Goal: Information Seeking & Learning: Learn about a topic

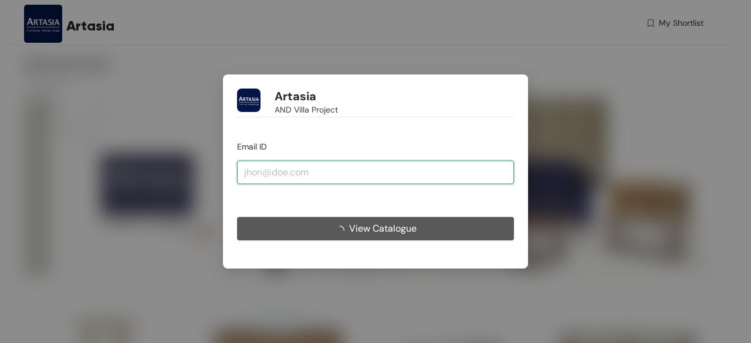
click at [292, 174] on input "email" at bounding box center [375, 172] width 277 height 23
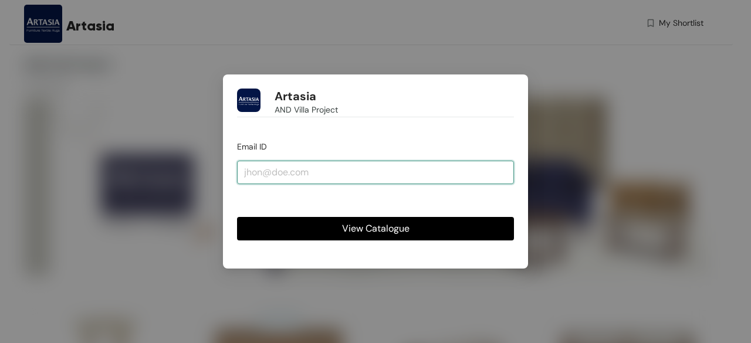
click at [327, 178] on input "email" at bounding box center [375, 172] width 277 height 23
drag, startPoint x: 280, startPoint y: 158, endPoint x: 244, endPoint y: 164, distance: 36.2
click at [244, 164] on input "email" at bounding box center [375, 172] width 277 height 23
paste input "[EMAIL_ADDRESS][DOMAIN_NAME]"
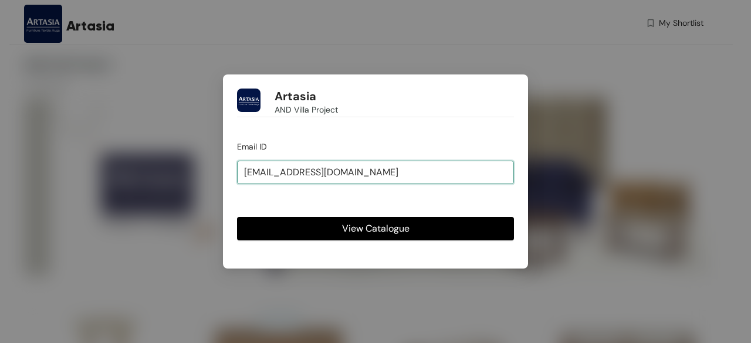
type input "[EMAIL_ADDRESS][DOMAIN_NAME]"
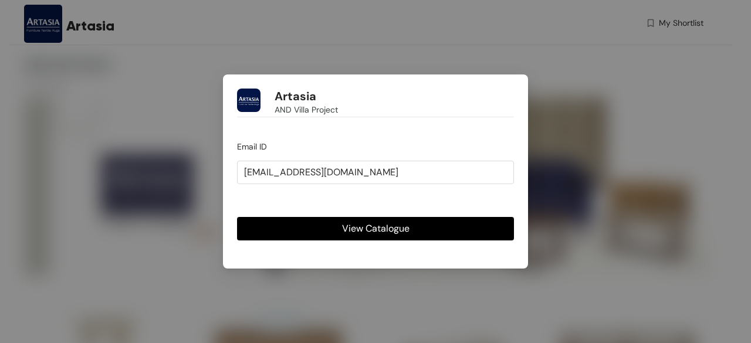
click at [399, 230] on span "View Catalogue" at bounding box center [375, 228] width 67 height 15
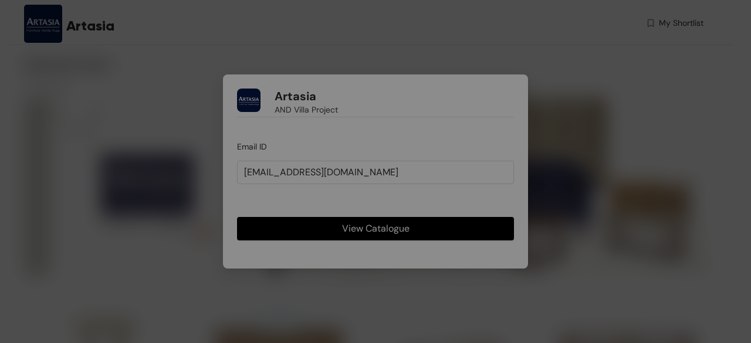
click at [399, 230] on div "Otp verfication Enter OTP sent on [EMAIL_ADDRESS][DOMAIN_NAME] OTP valid for 0 …" at bounding box center [375, 171] width 751 height 343
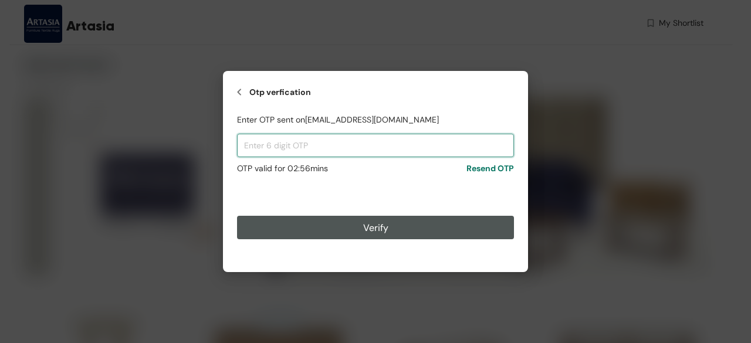
click at [331, 147] on input "text" at bounding box center [375, 145] width 277 height 23
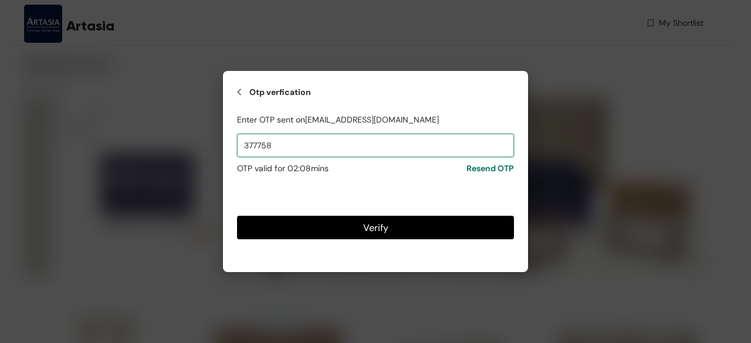
type input "377758"
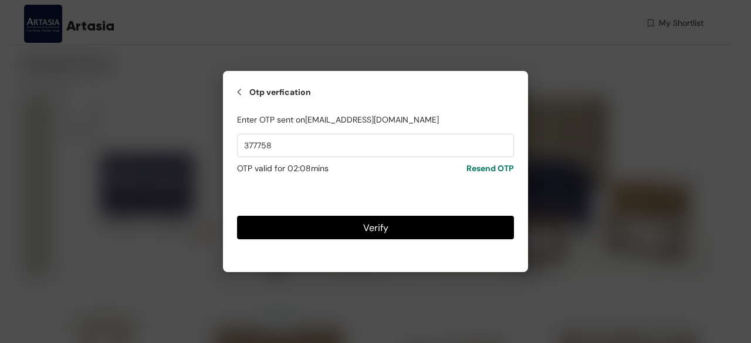
click at [431, 234] on button "Verify" at bounding box center [375, 227] width 277 height 23
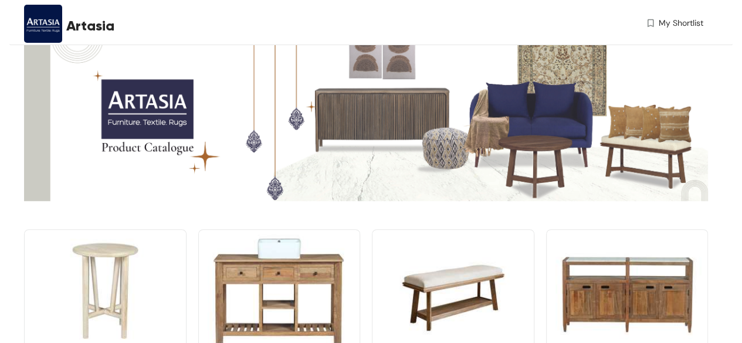
scroll to position [235, 0]
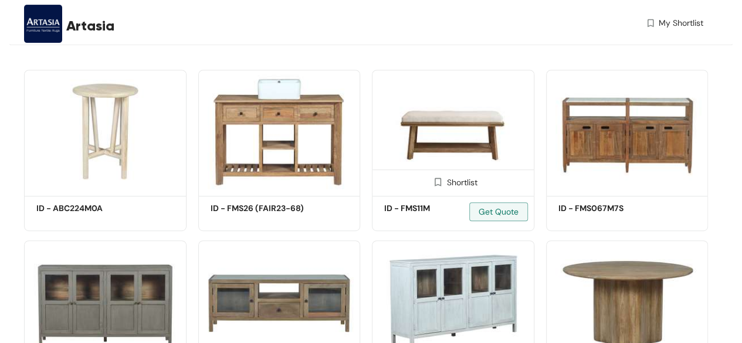
click at [450, 150] on img at bounding box center [453, 131] width 163 height 123
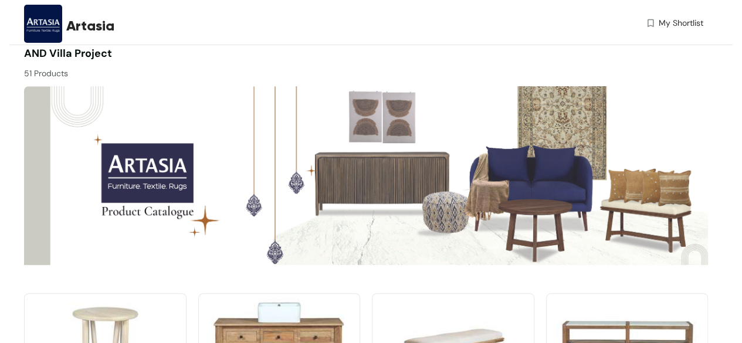
scroll to position [235, 0]
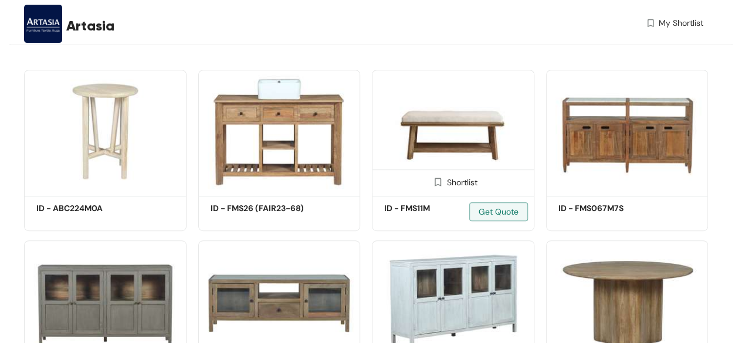
click at [467, 137] on img at bounding box center [453, 131] width 163 height 123
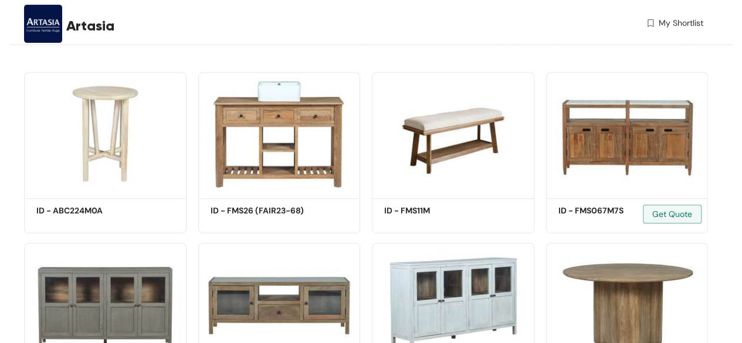
scroll to position [235, 0]
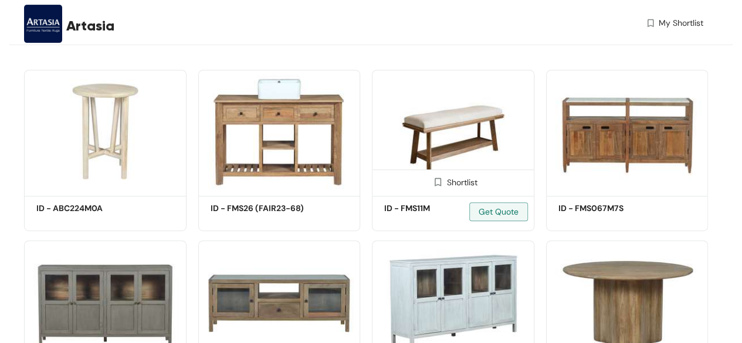
click at [434, 138] on img at bounding box center [453, 131] width 163 height 123
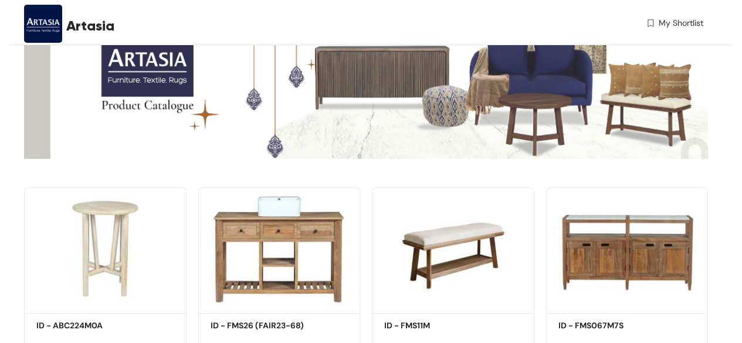
scroll to position [176, 0]
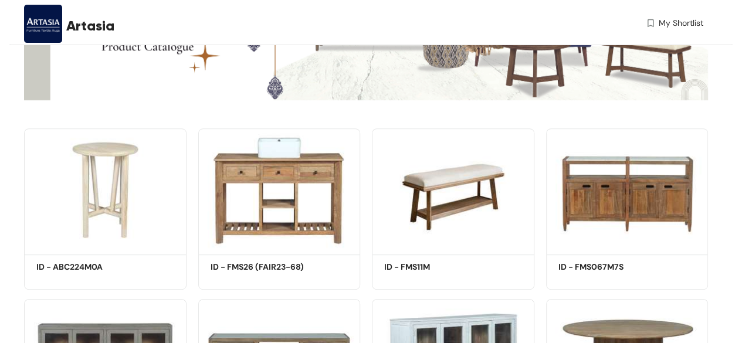
drag, startPoint x: 458, startPoint y: 167, endPoint x: 619, endPoint y: 110, distance: 170.2
click at [619, 110] on img at bounding box center [366, 20] width 684 height 198
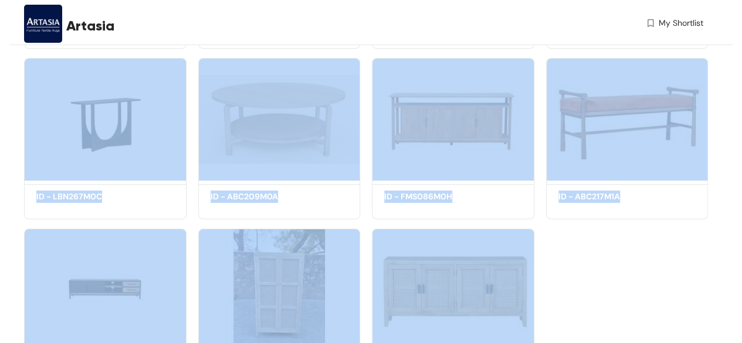
scroll to position [2208, 0]
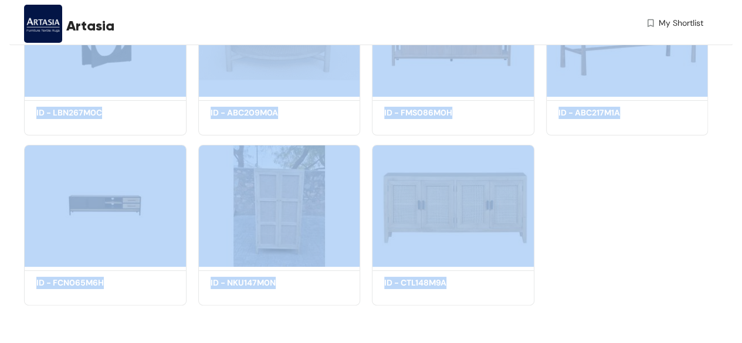
drag, startPoint x: 16, startPoint y: 60, endPoint x: 637, endPoint y: 282, distance: 659.3
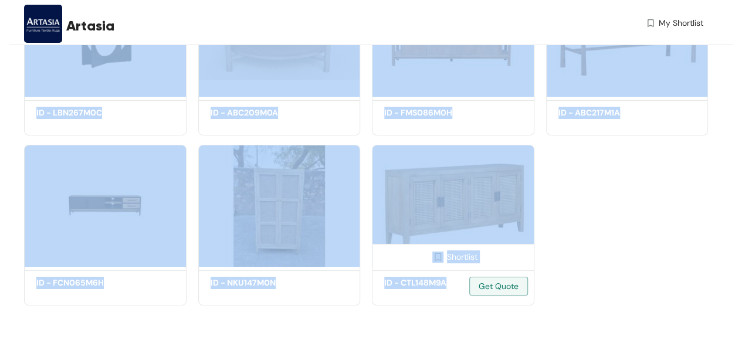
copy div "Shortlist ID - ABC224M0A Get Quote Shortlist ID - FMS26 (FAIR23-68) Get Quote S…"
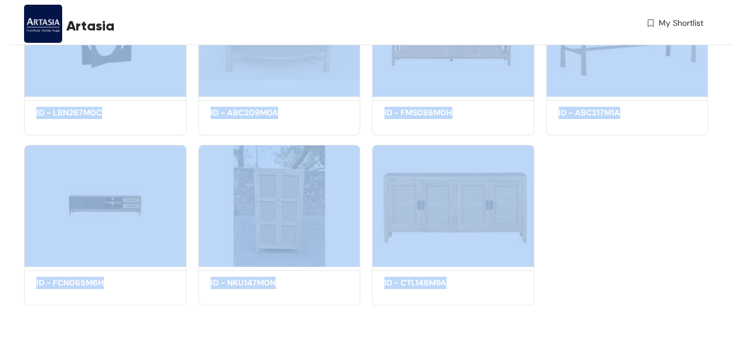
drag, startPoint x: 426, startPoint y: 164, endPoint x: 735, endPoint y: 69, distance: 323.5
drag, startPoint x: 717, startPoint y: 85, endPoint x: 718, endPoint y: 97, distance: 11.8
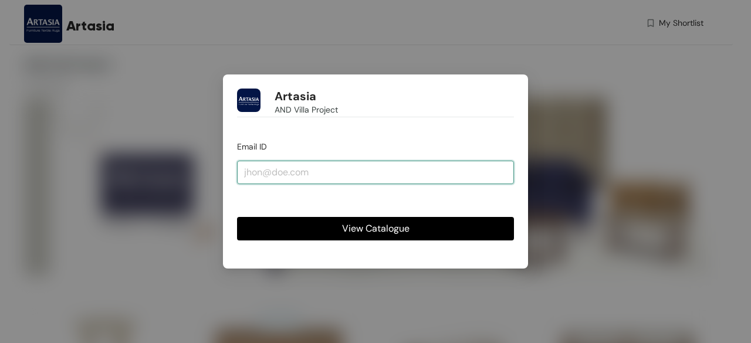
drag, startPoint x: 324, startPoint y: 172, endPoint x: 310, endPoint y: 169, distance: 13.8
click at [310, 169] on input "email" at bounding box center [375, 172] width 277 height 23
type input "m"
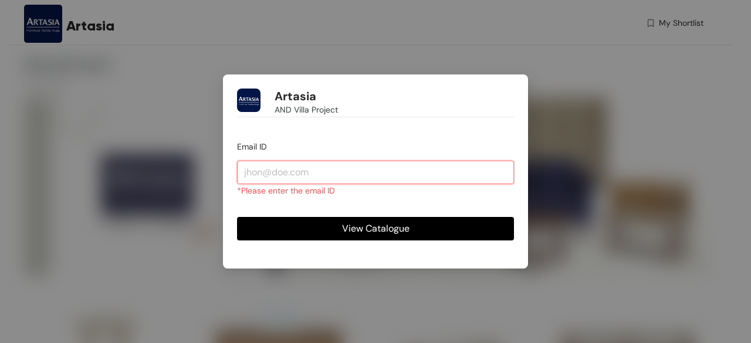
paste input "[EMAIL_ADDRESS][DOMAIN_NAME]"
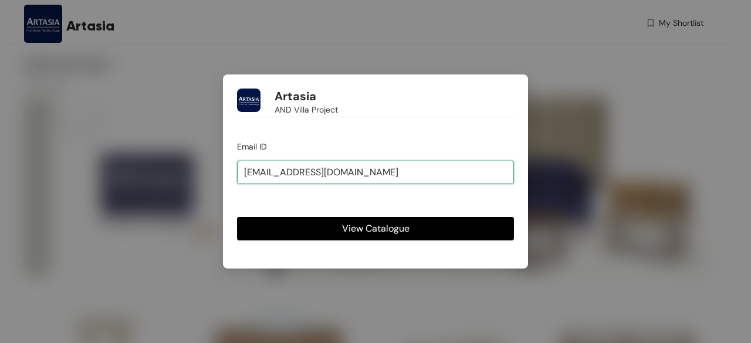
type input "[EMAIL_ADDRESS][DOMAIN_NAME]"
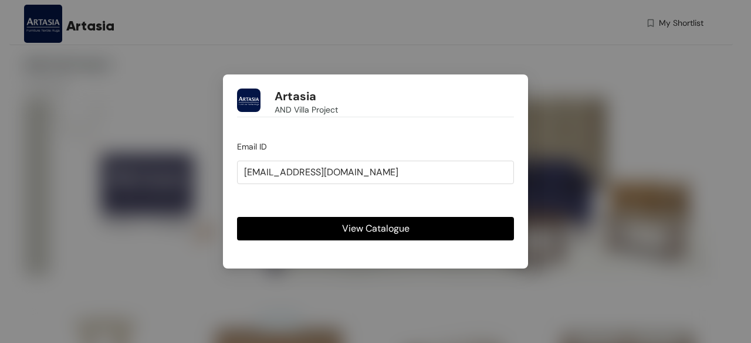
click at [323, 228] on button "View Catalogue" at bounding box center [375, 228] width 277 height 23
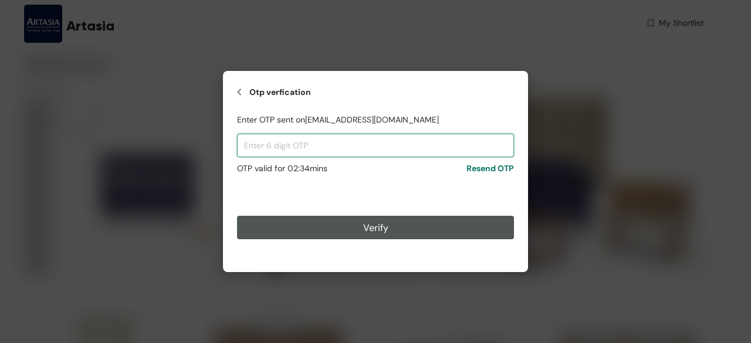
click at [317, 150] on input "text" at bounding box center [375, 145] width 277 height 23
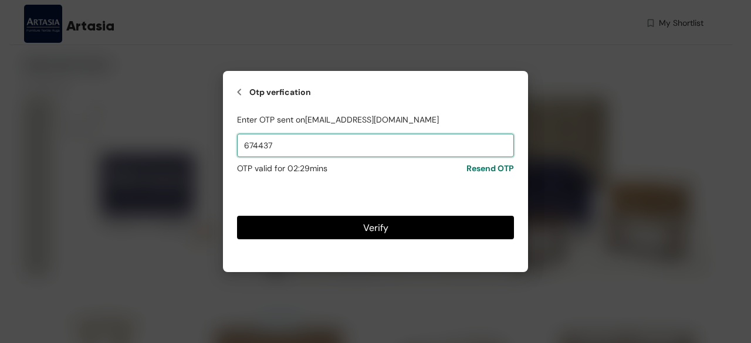
type input "674437"
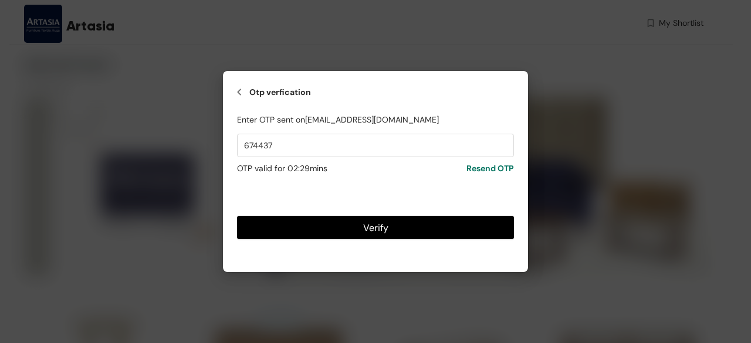
click at [325, 225] on button "Verify" at bounding box center [375, 227] width 277 height 23
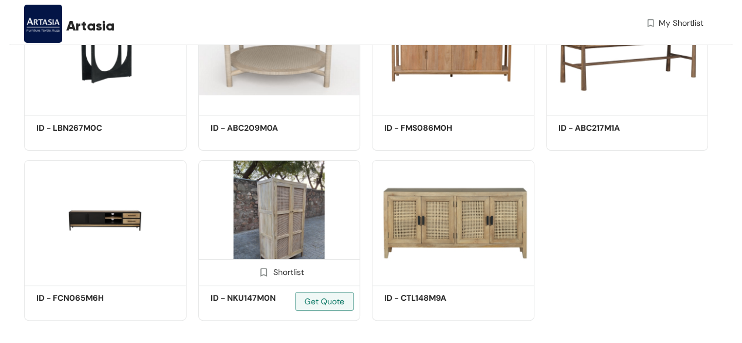
scroll to position [2208, 0]
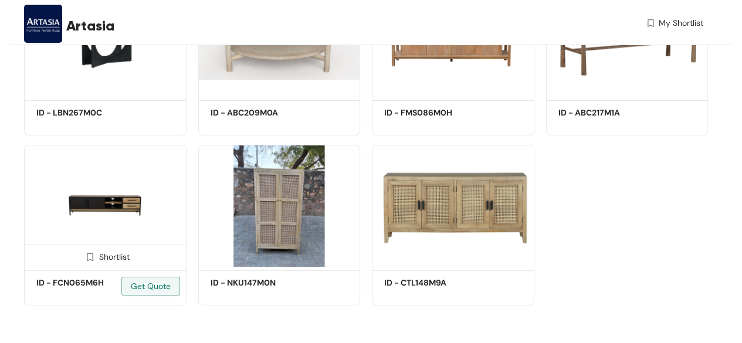
click at [124, 195] on img at bounding box center [105, 206] width 163 height 123
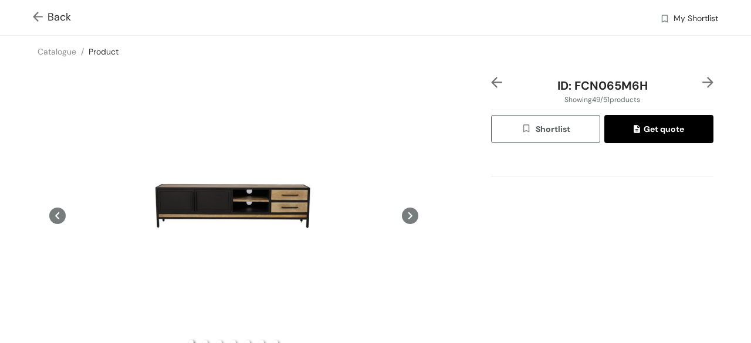
click at [402, 212] on icon at bounding box center [410, 216] width 16 height 16
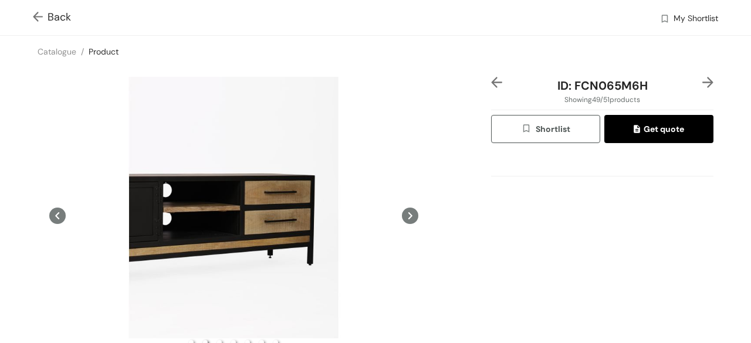
click at [402, 212] on icon at bounding box center [410, 216] width 16 height 16
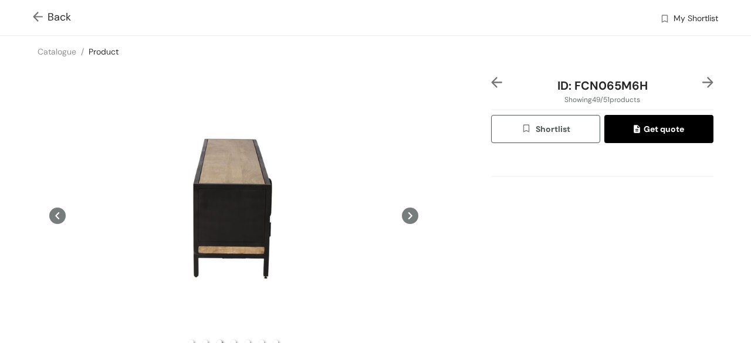
click at [402, 212] on icon at bounding box center [410, 216] width 16 height 16
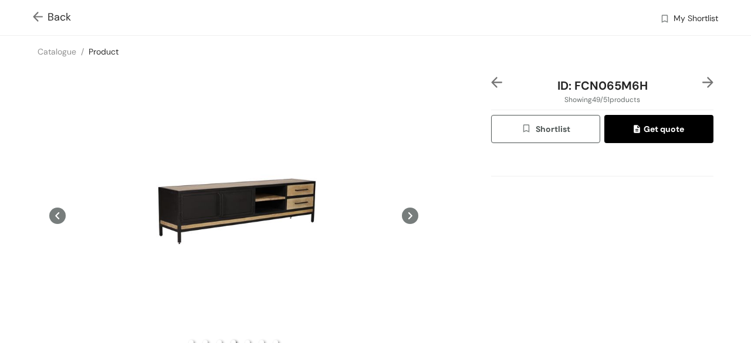
click at [402, 212] on icon at bounding box center [410, 216] width 16 height 16
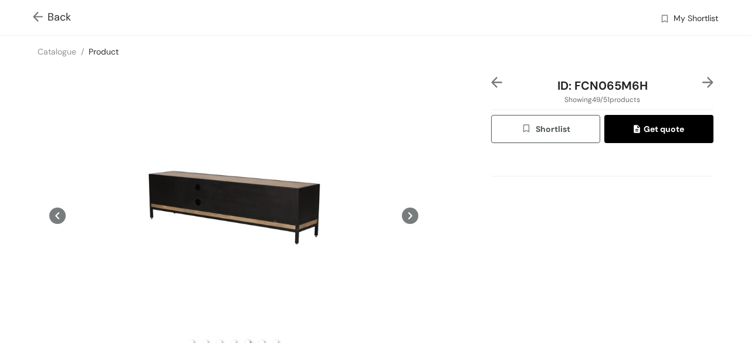
click at [402, 212] on icon at bounding box center [410, 216] width 16 height 16
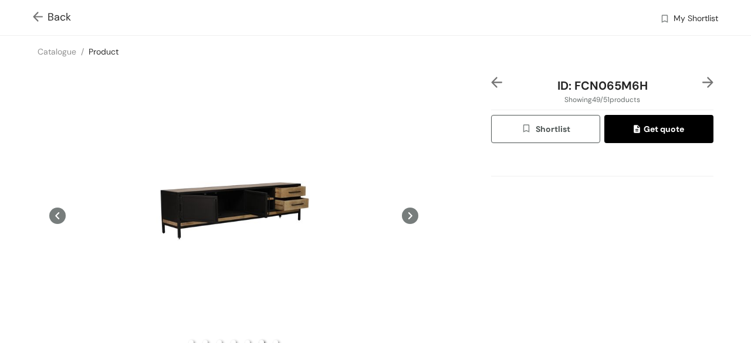
click at [402, 212] on icon at bounding box center [410, 216] width 16 height 16
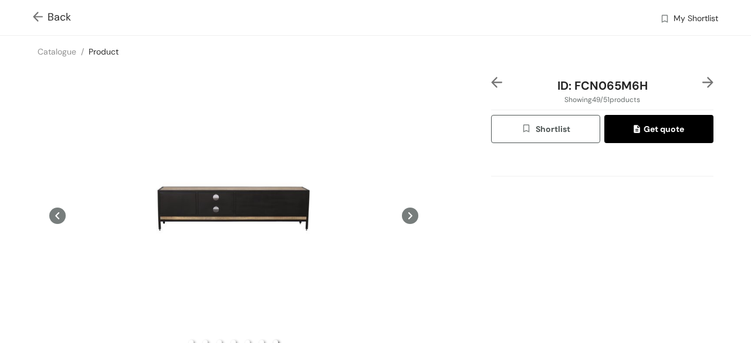
click at [402, 212] on icon at bounding box center [410, 216] width 16 height 16
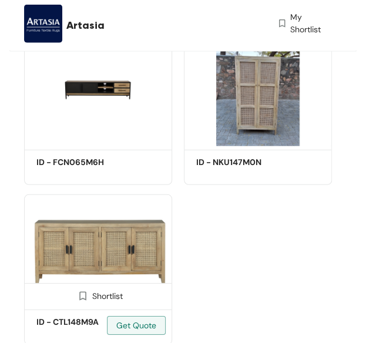
scroll to position [4046, 0]
